Goal: Transaction & Acquisition: Book appointment/travel/reservation

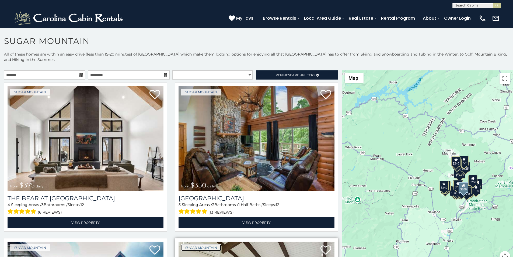
click at [186, 244] on link "Sugar Mountain" at bounding box center [201, 247] width 40 height 7
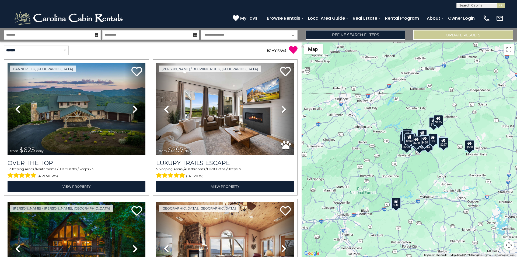
click at [270, 49] on span "0" at bounding box center [269, 50] width 2 height 4
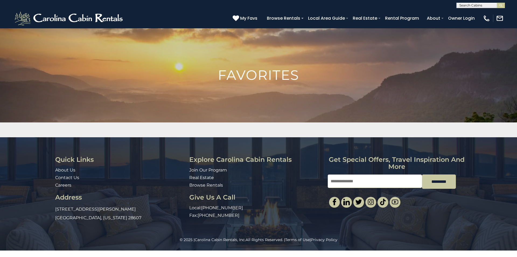
click at [517, 154] on div "Quick Links About Us Contact Us Careers Address 491 George Wilson Road Boone, N…" at bounding box center [258, 187] width 517 height 100
click at [346, 174] on input "Email" at bounding box center [375, 180] width 94 height 13
type input "**********"
click at [414, 16] on link "Rental Program" at bounding box center [401, 17] width 39 height 9
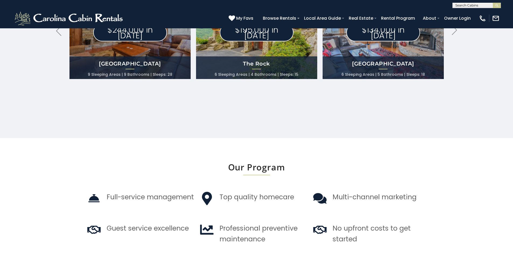
scroll to position [306, 0]
